Goal: Task Accomplishment & Management: Use online tool/utility

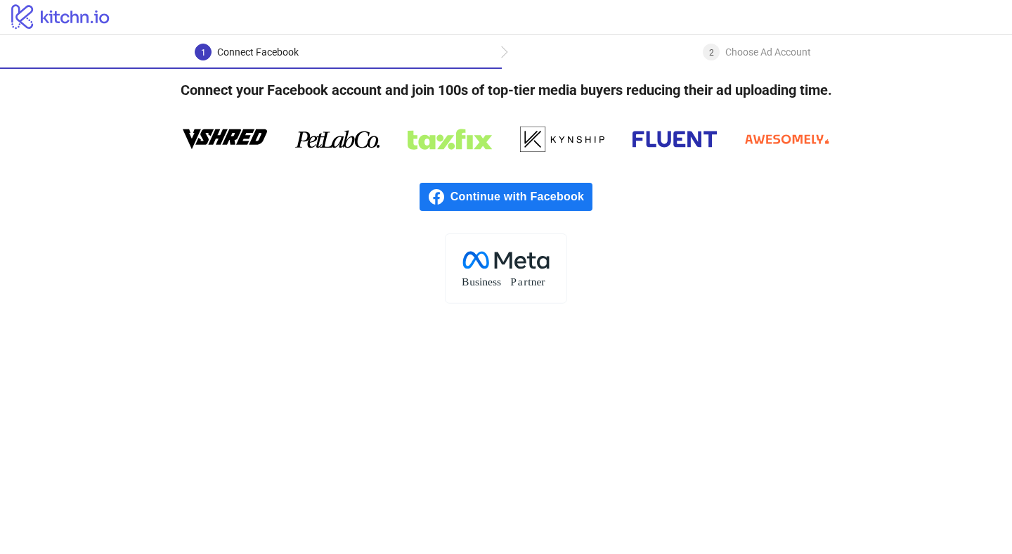
click at [514, 199] on span "Continue with Facebook" at bounding box center [521, 197] width 142 height 28
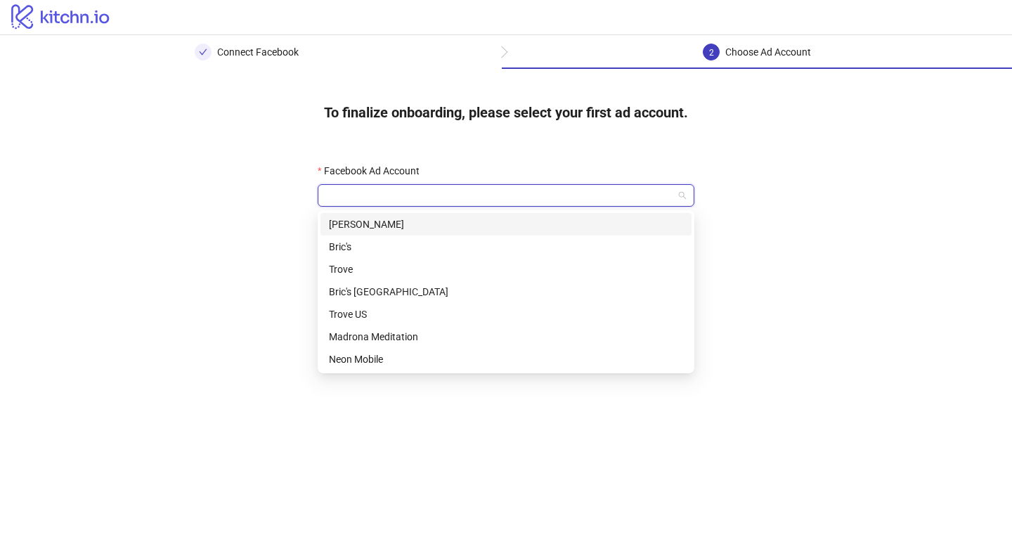
click at [455, 188] on input "Facebook Ad Account" at bounding box center [499, 195] width 347 height 21
click at [468, 342] on div "Madrona Meditation" at bounding box center [506, 336] width 354 height 15
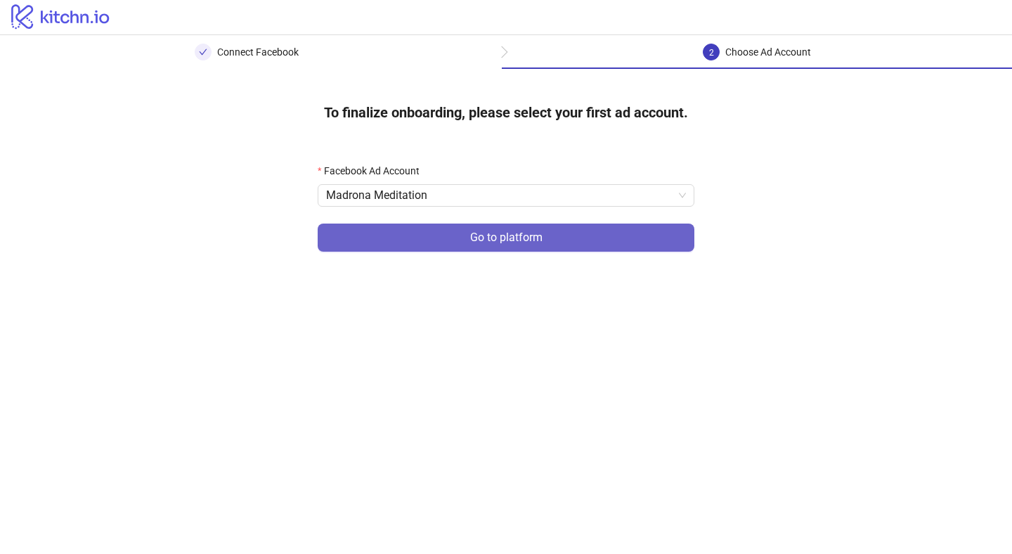
click at [531, 240] on span "Go to platform" at bounding box center [506, 237] width 72 height 13
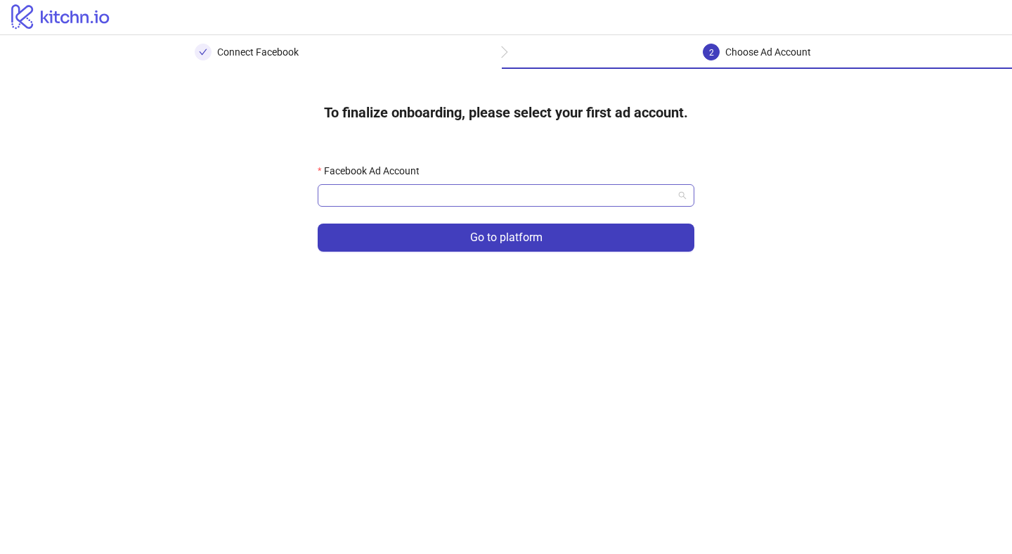
click at [490, 205] on input "Facebook Ad Account" at bounding box center [499, 195] width 347 height 21
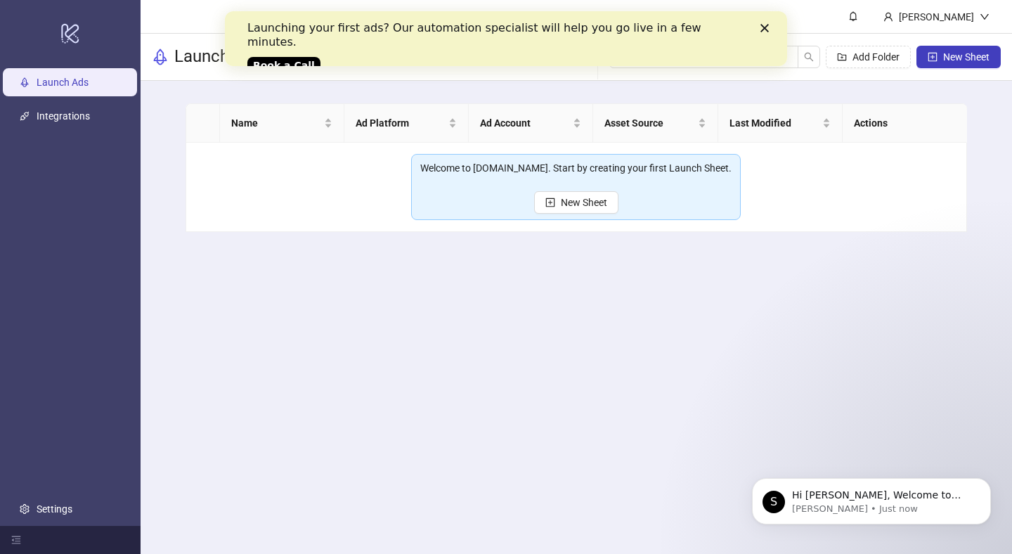
click at [765, 29] on polygon "Close" at bounding box center [764, 28] width 8 height 8
